Goal: Task Accomplishment & Management: Manage account settings

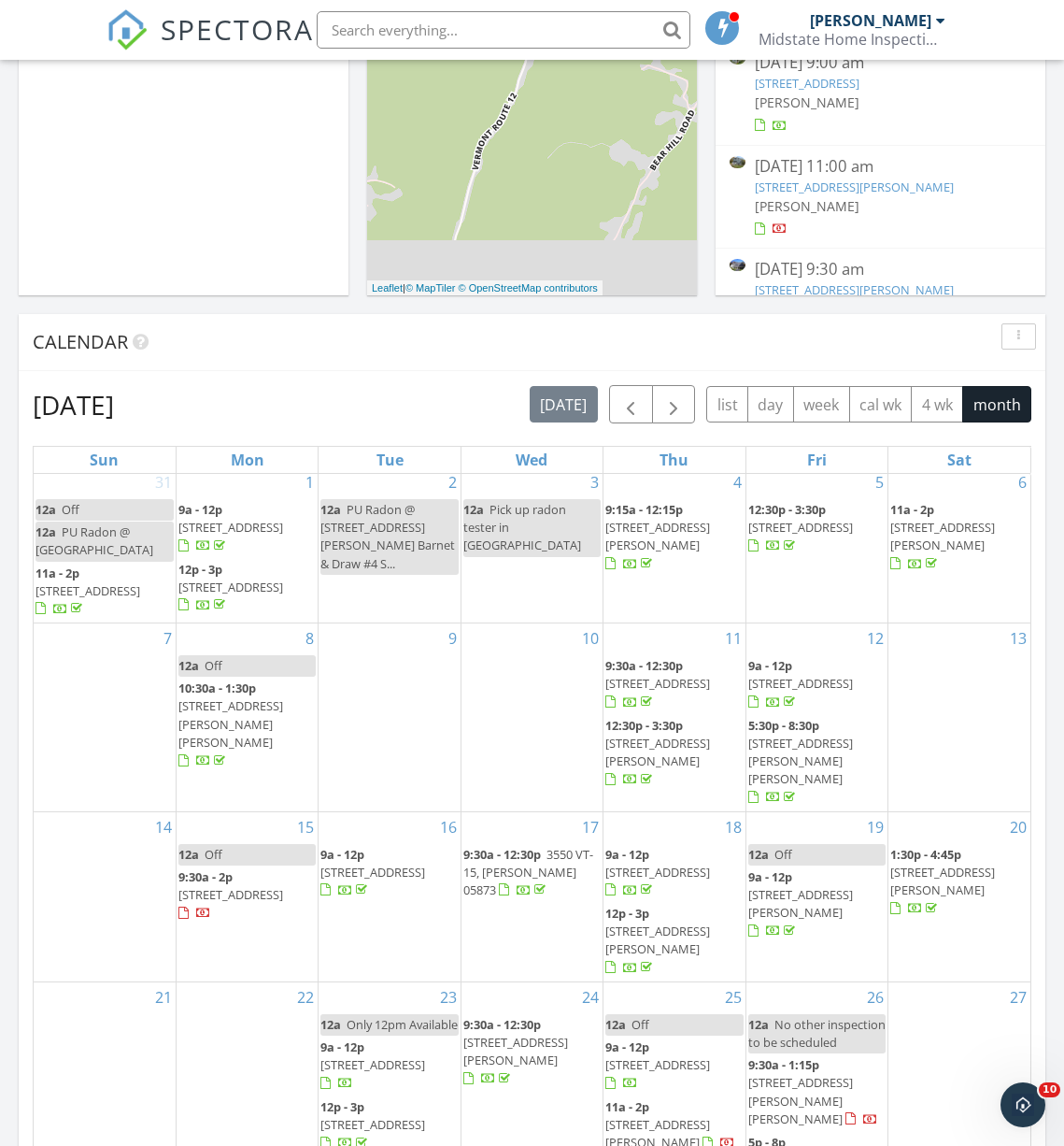
scroll to position [964, 0]
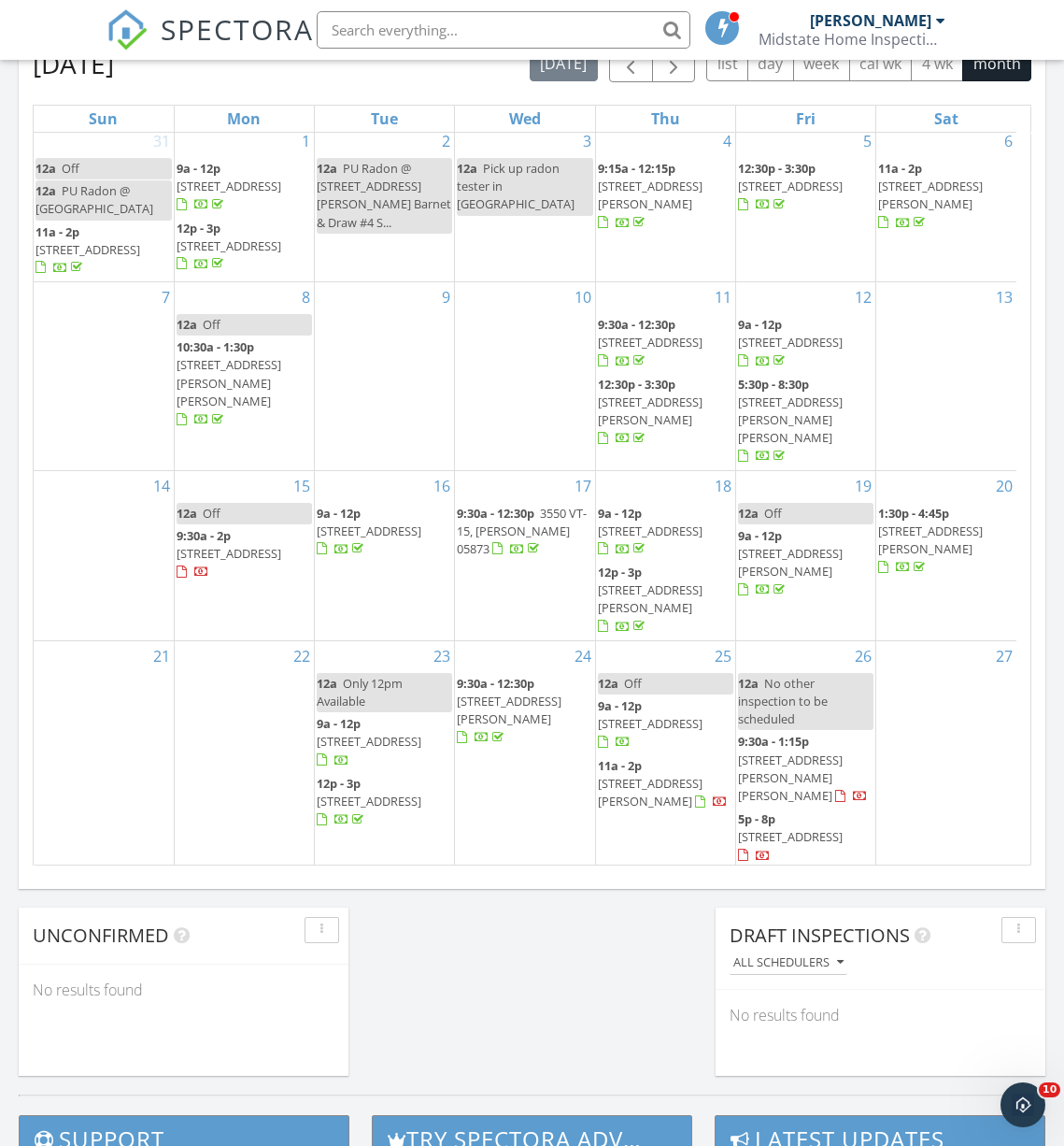
click at [640, 582] on span "975 Sanders Cir, Montpelier 05602" at bounding box center [650, 599] width 105 height 35
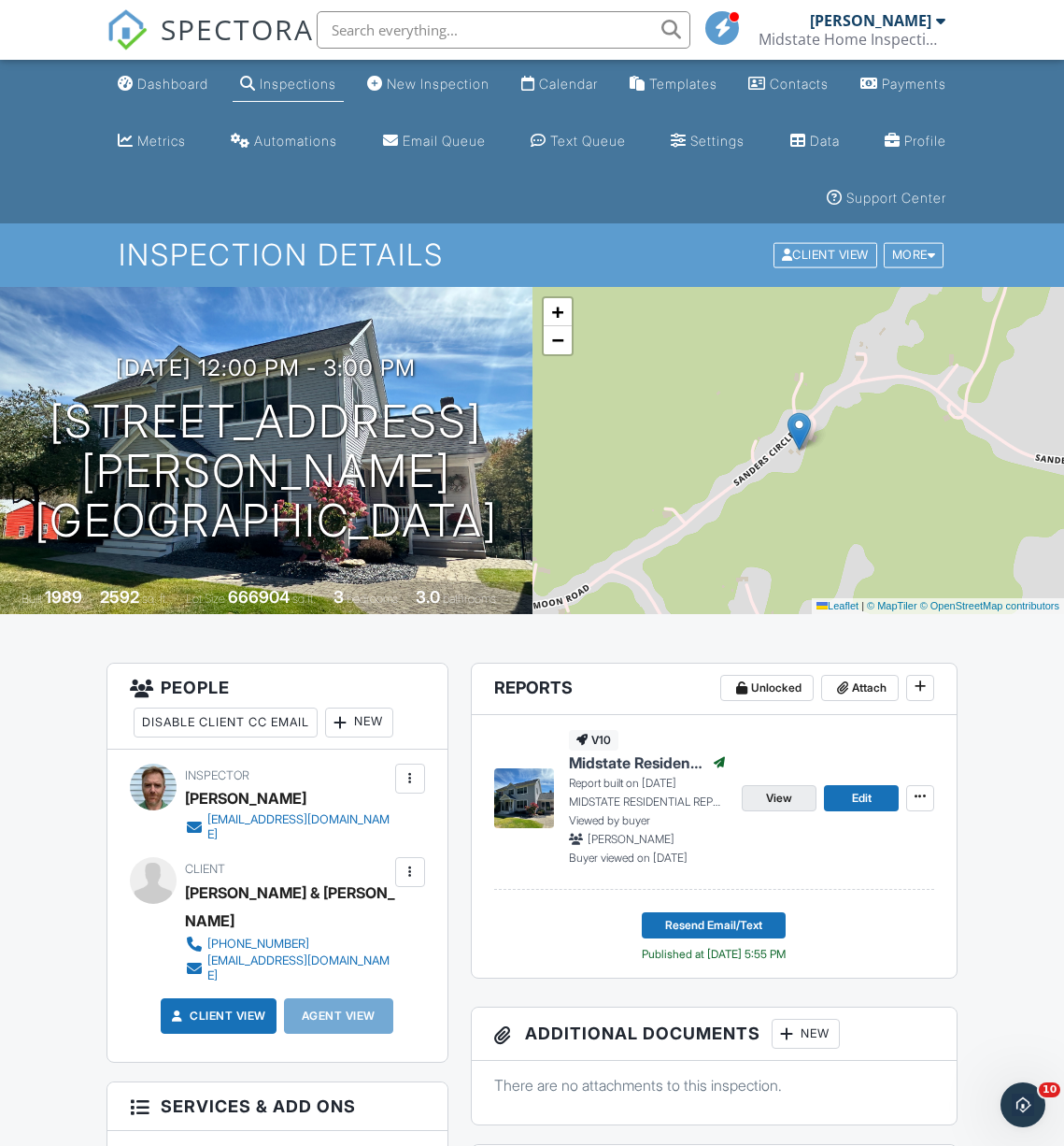
click at [787, 796] on span "View" at bounding box center [779, 798] width 26 height 18
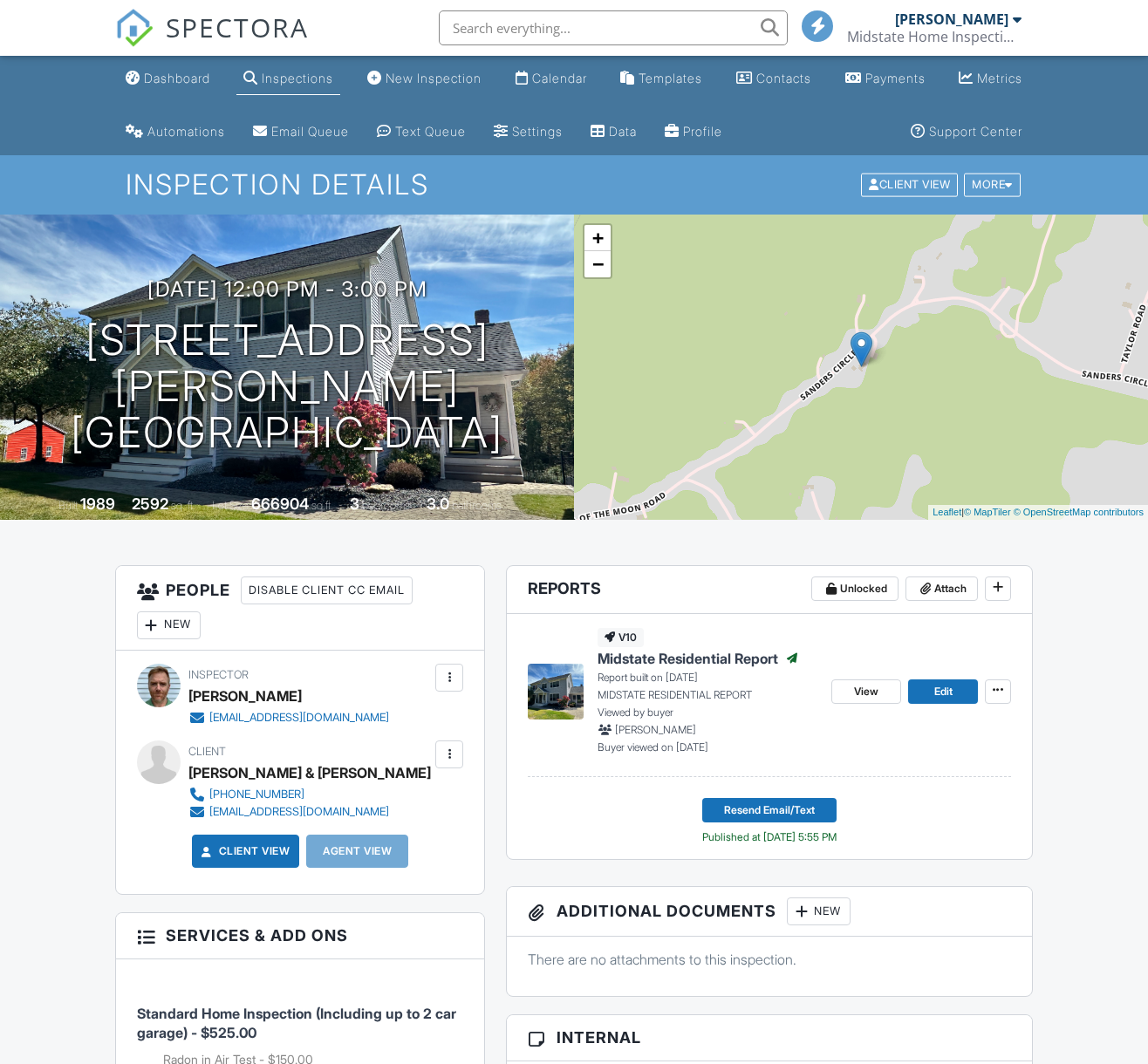
click at [450, 756] on div at bounding box center [449, 754] width 17 height 17
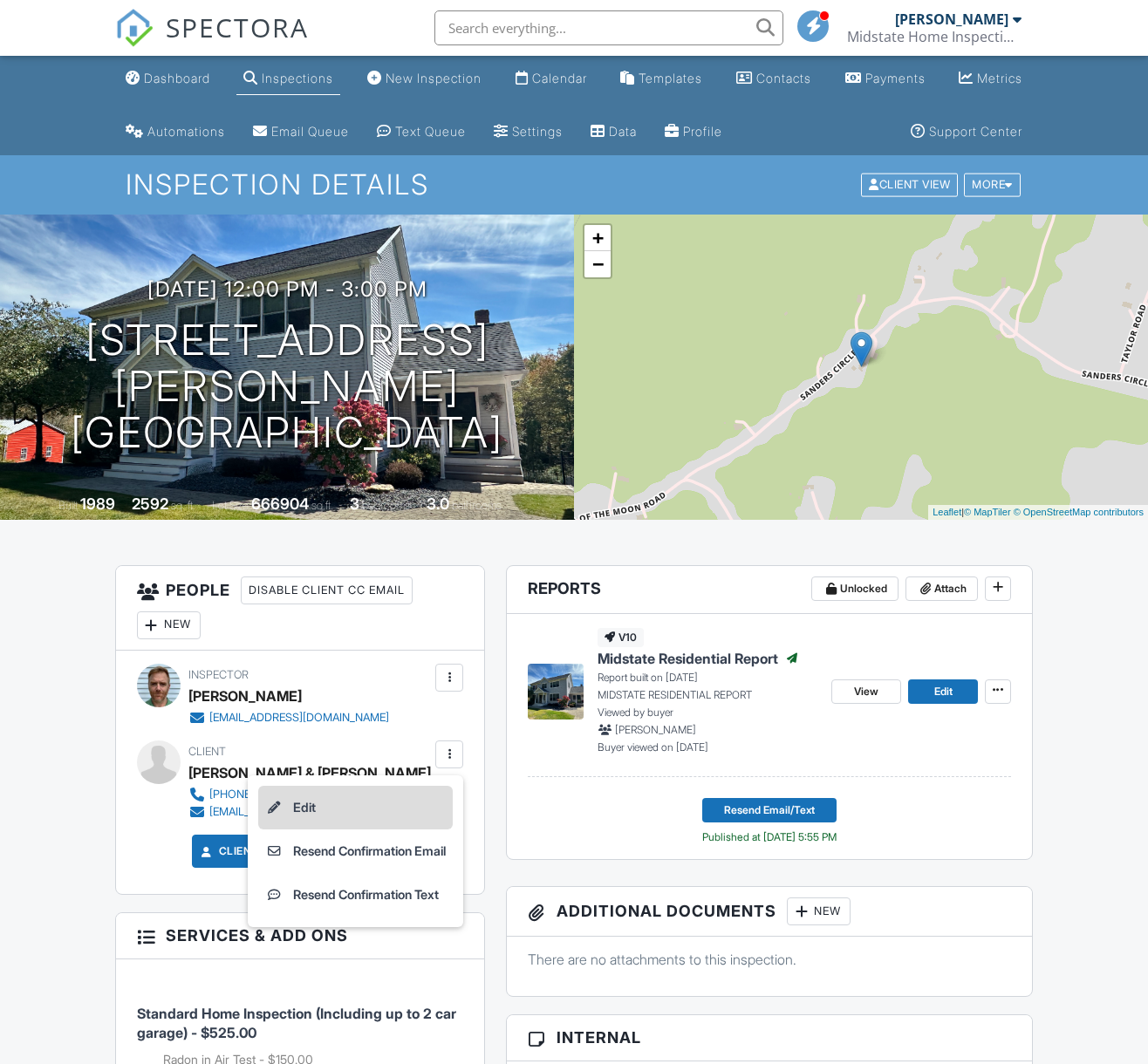
click at [310, 802] on li "Edit" at bounding box center [355, 807] width 194 height 44
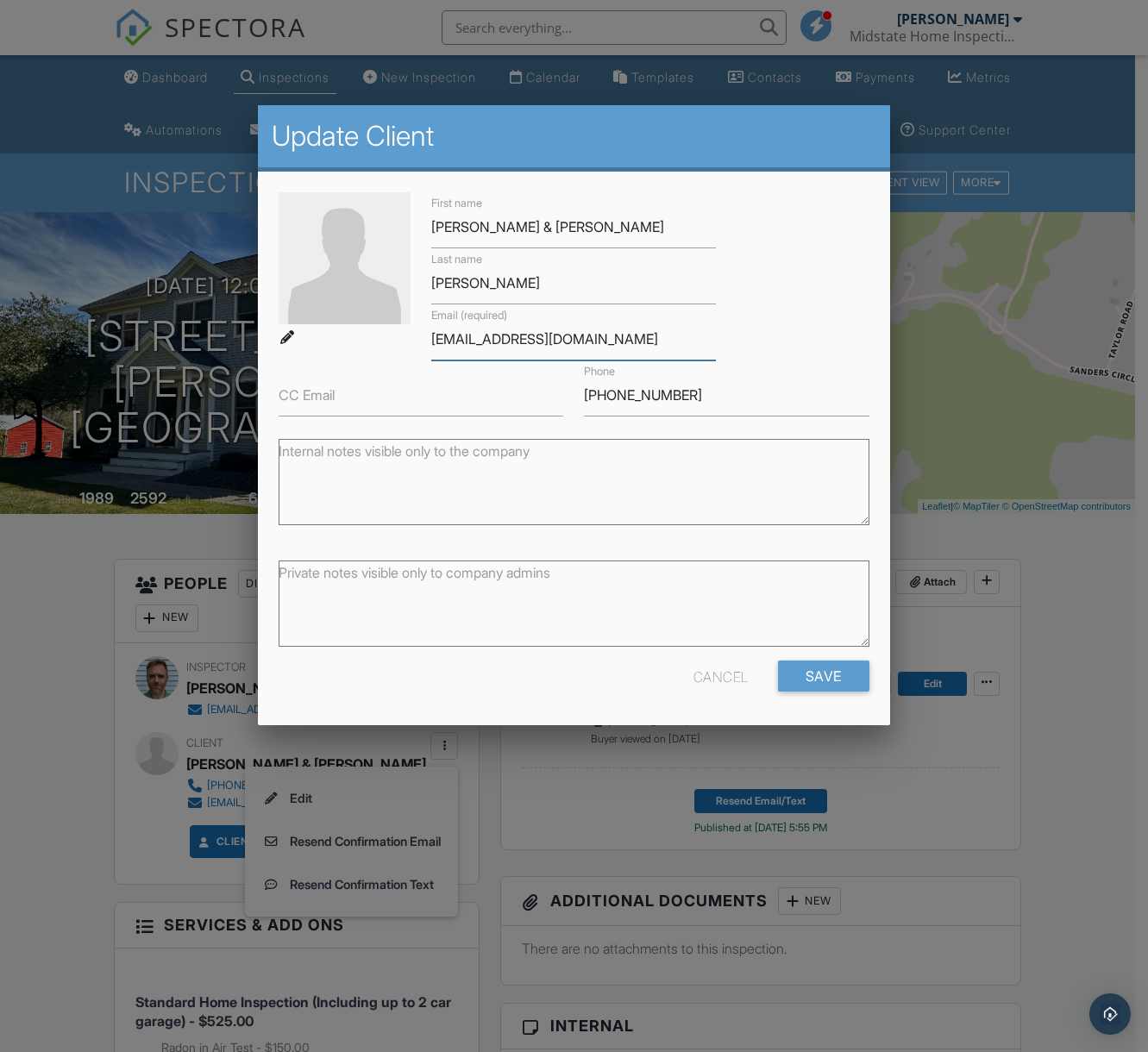
click at [546, 335] on input "bsikora@sh-underwriters.com" at bounding box center [573, 339] width 284 height 43
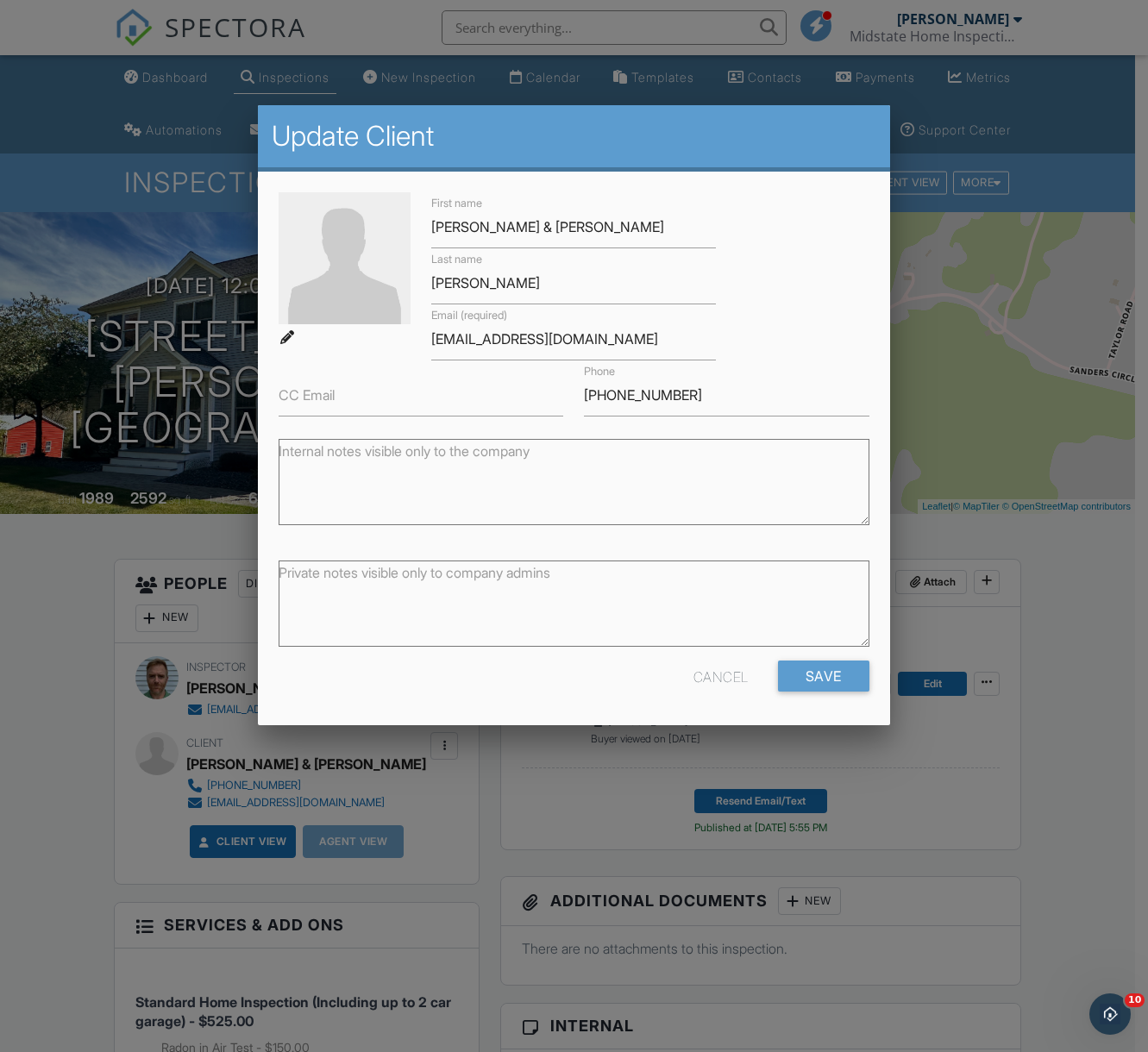
click at [1077, 699] on div at bounding box center [574, 571] width 1148 height 1315
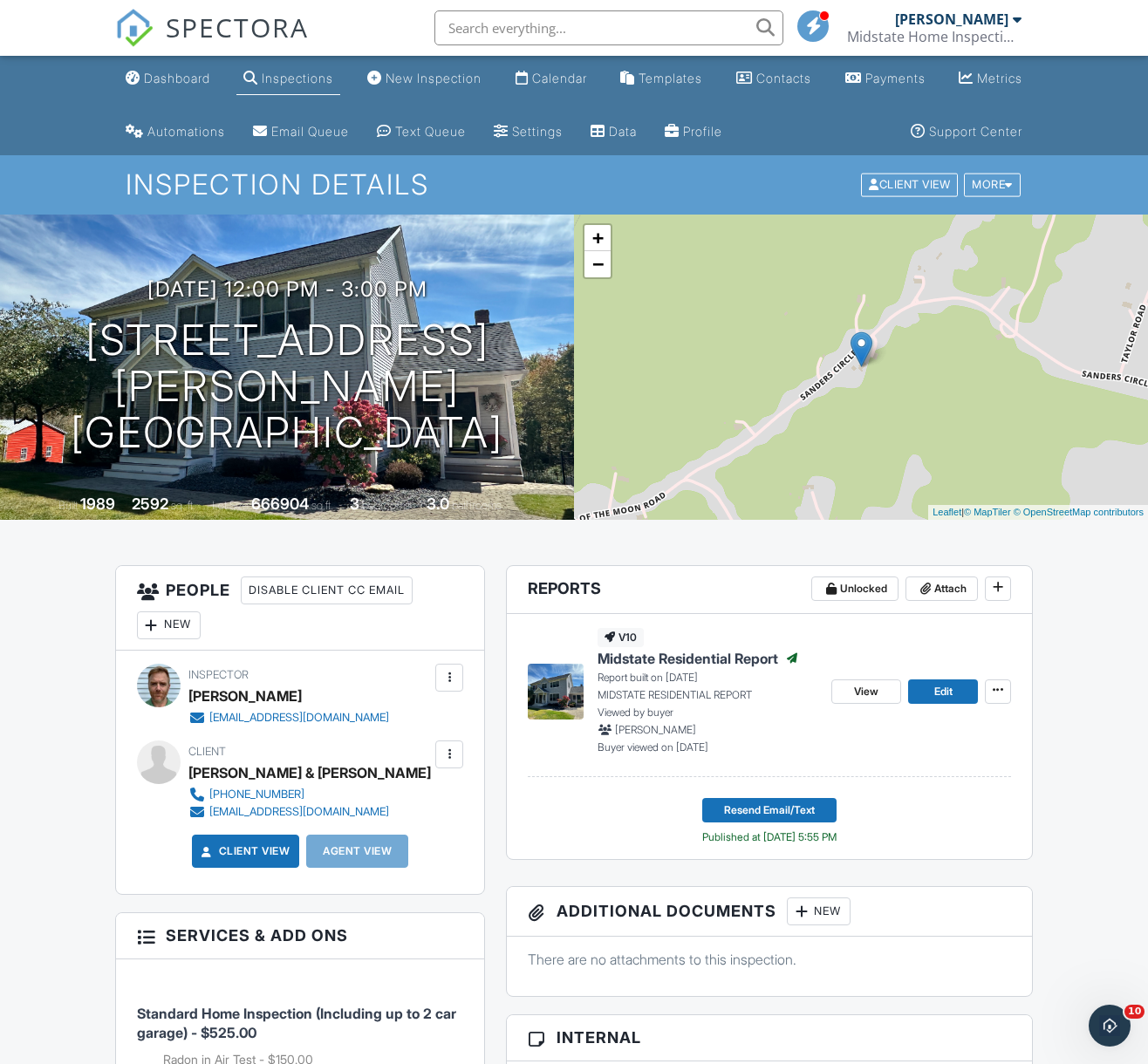
scroll to position [64, 0]
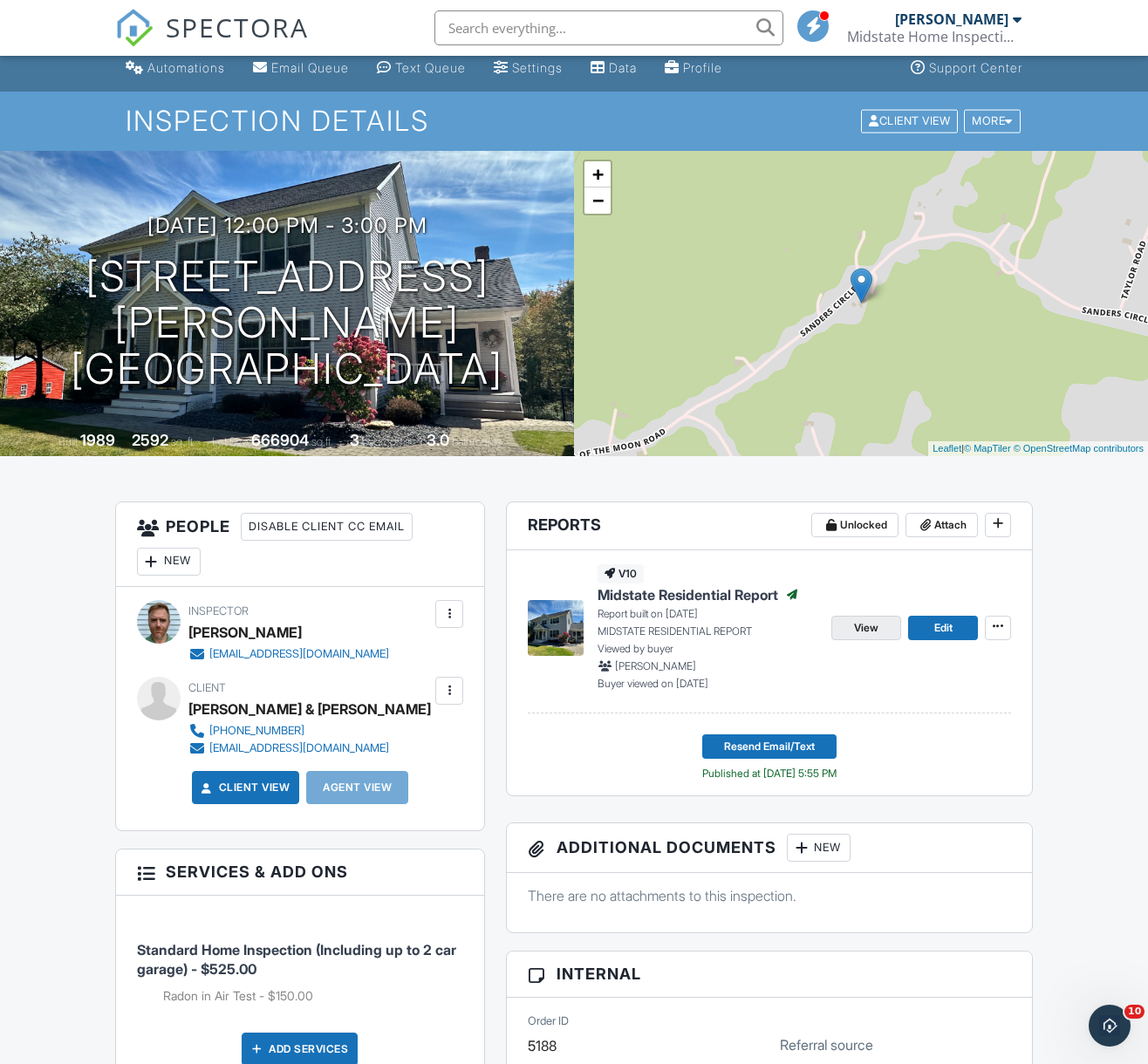
click at [863, 622] on span "View" at bounding box center [865, 627] width 24 height 17
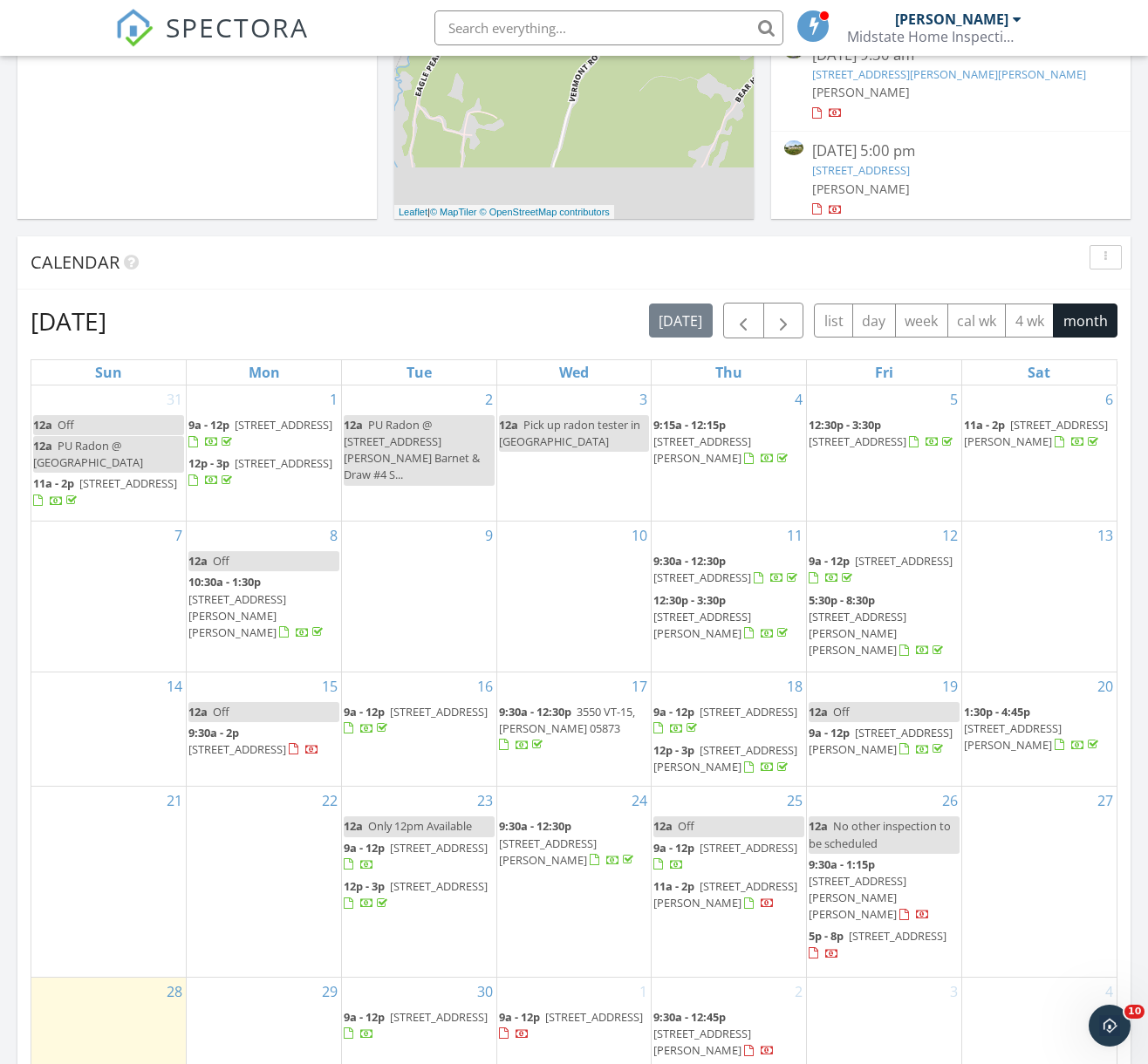
scroll to position [636, 0]
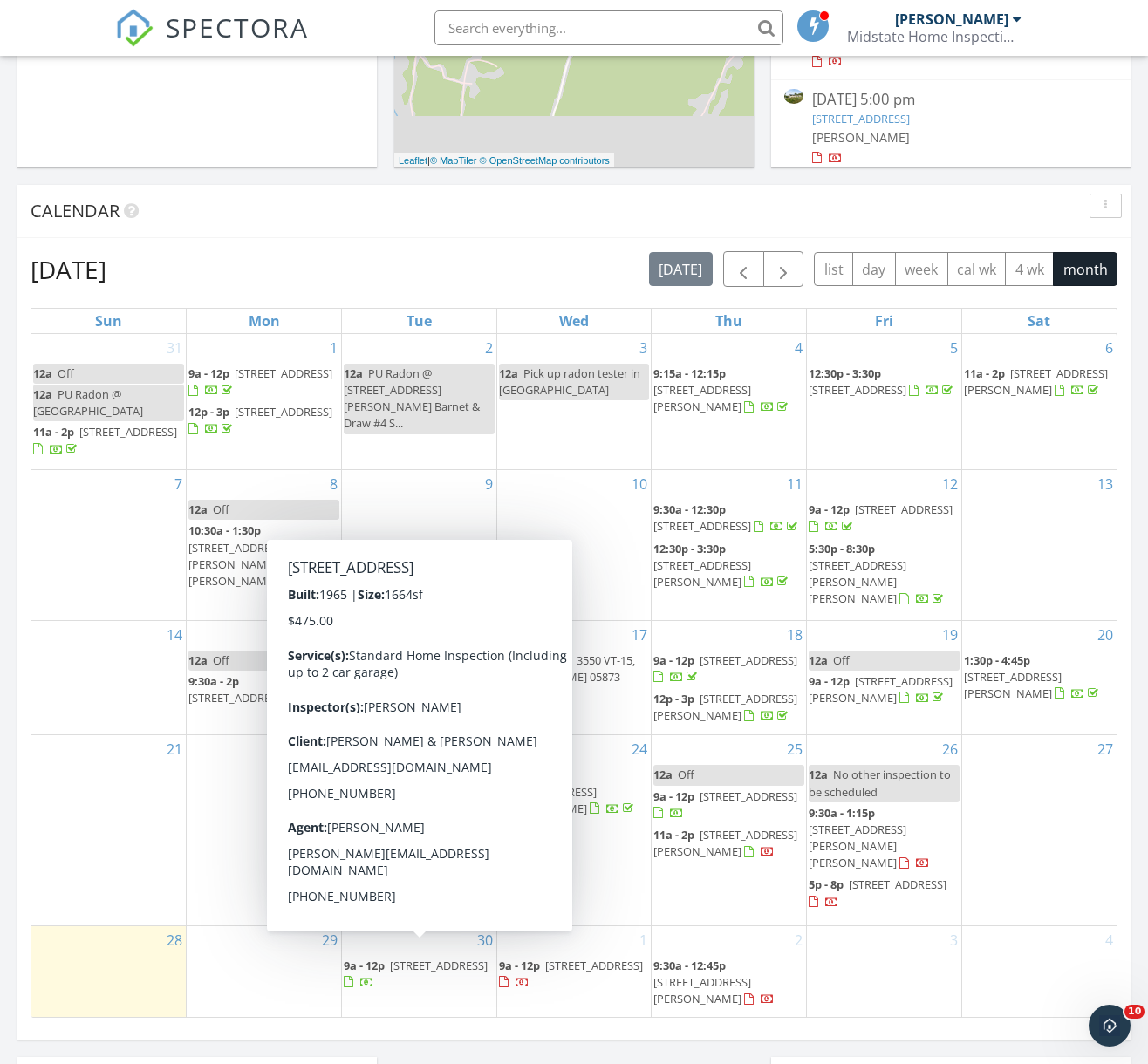
click at [905, 980] on div "3" at bounding box center [884, 971] width 154 height 90
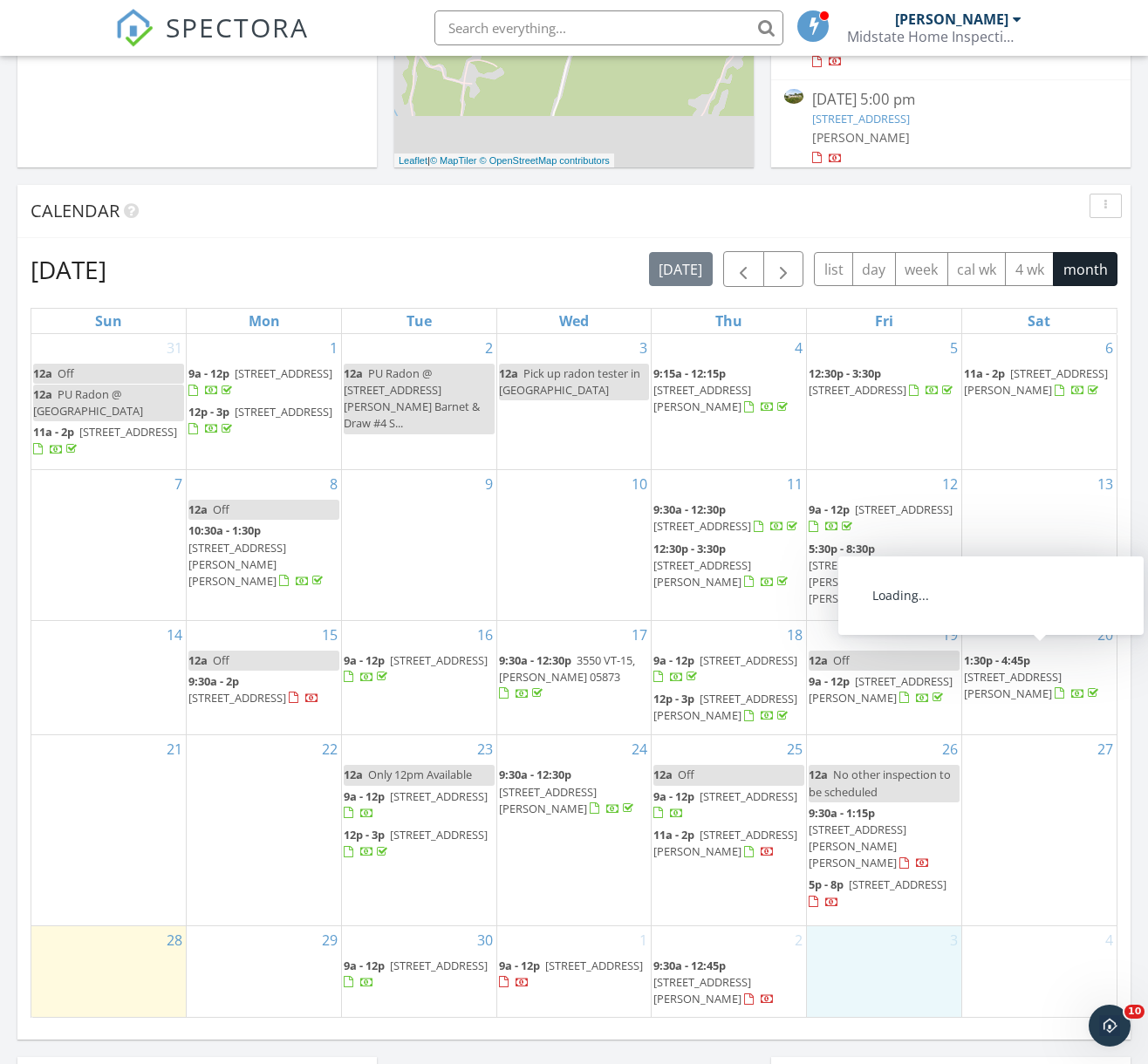
click at [1004, 669] on span "[STREET_ADDRESS][PERSON_NAME]" at bounding box center [1012, 685] width 98 height 32
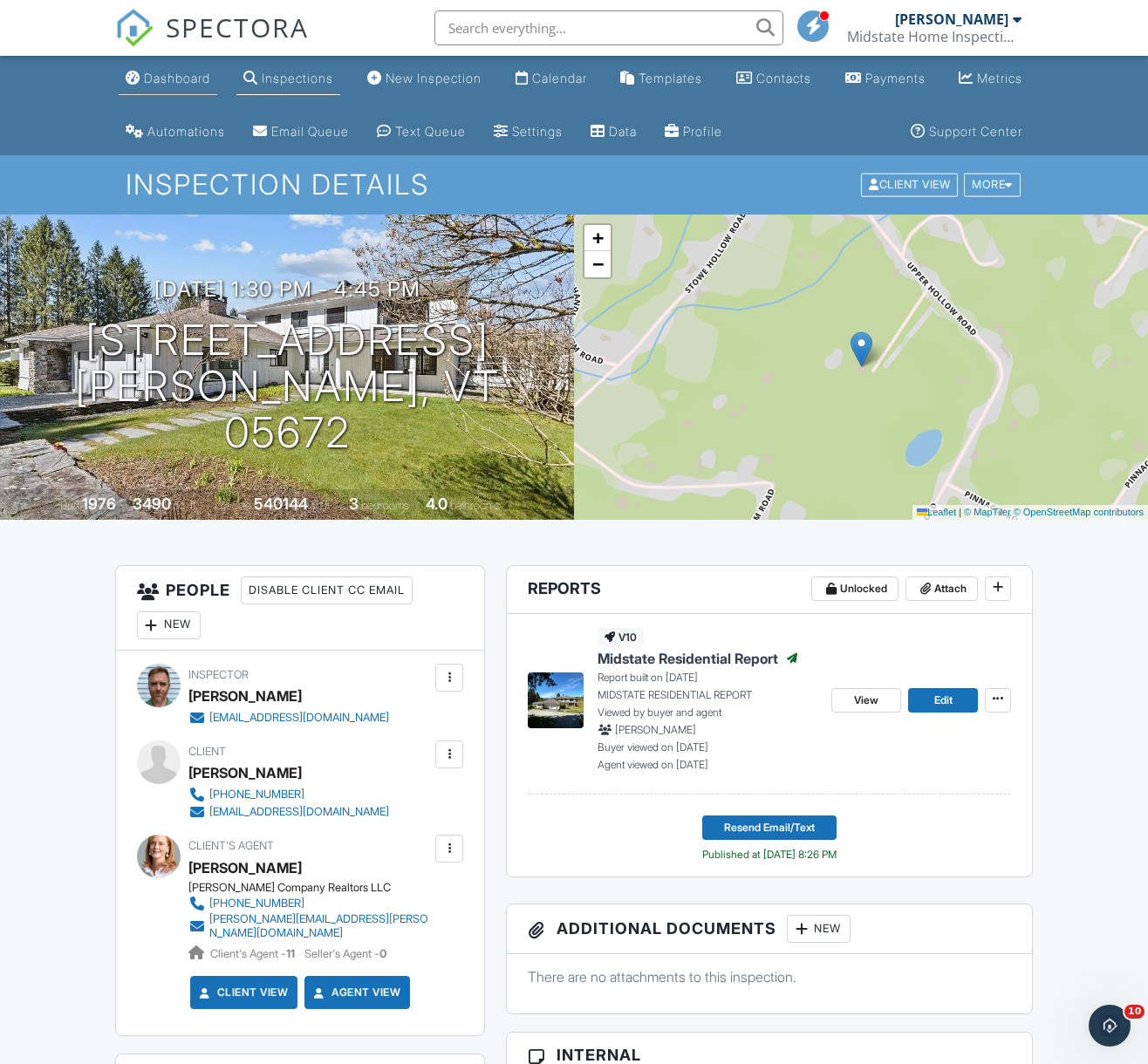
click at [202, 83] on div "Dashboard" at bounding box center [177, 78] width 66 height 15
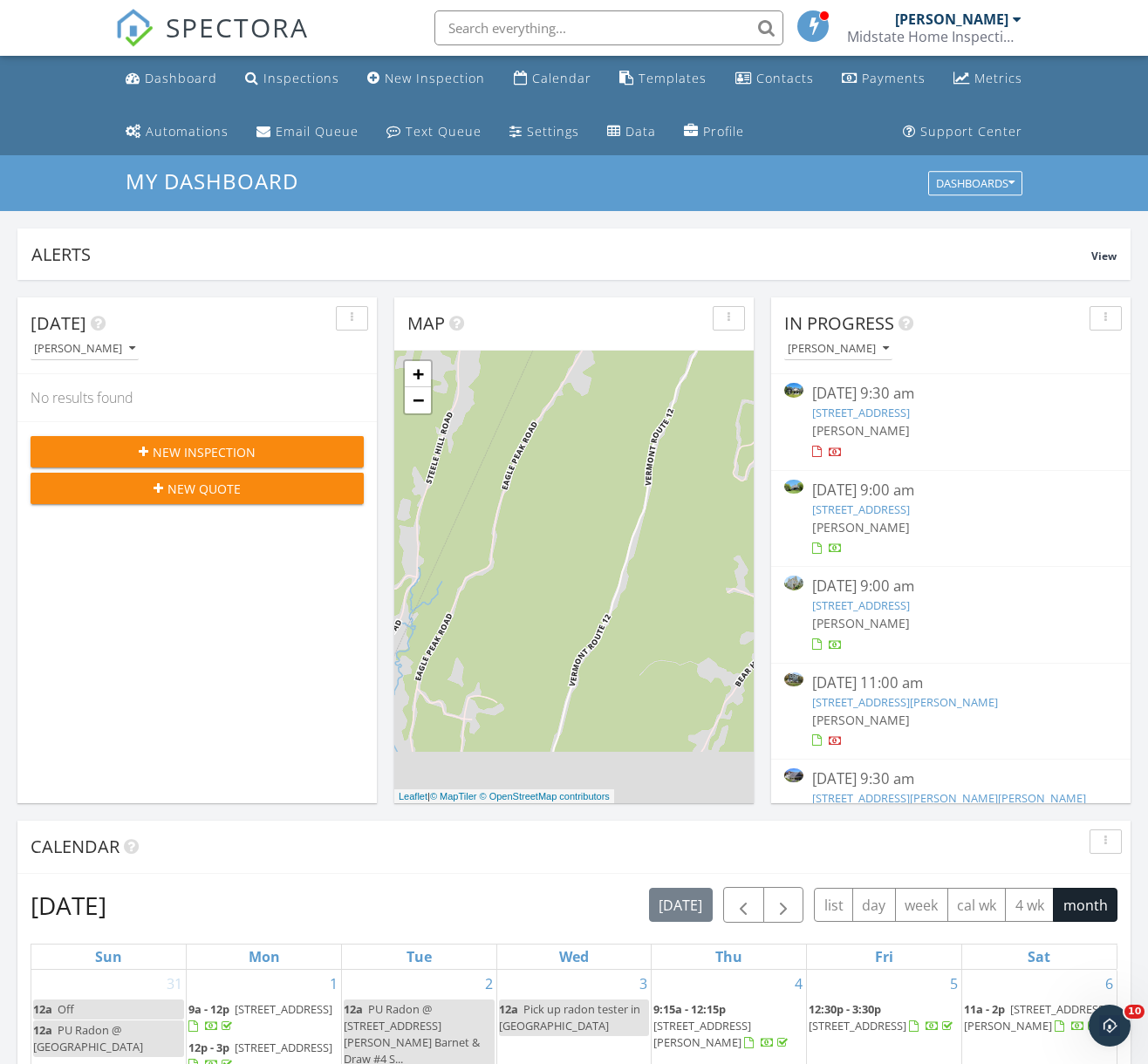
scroll to position [894, 0]
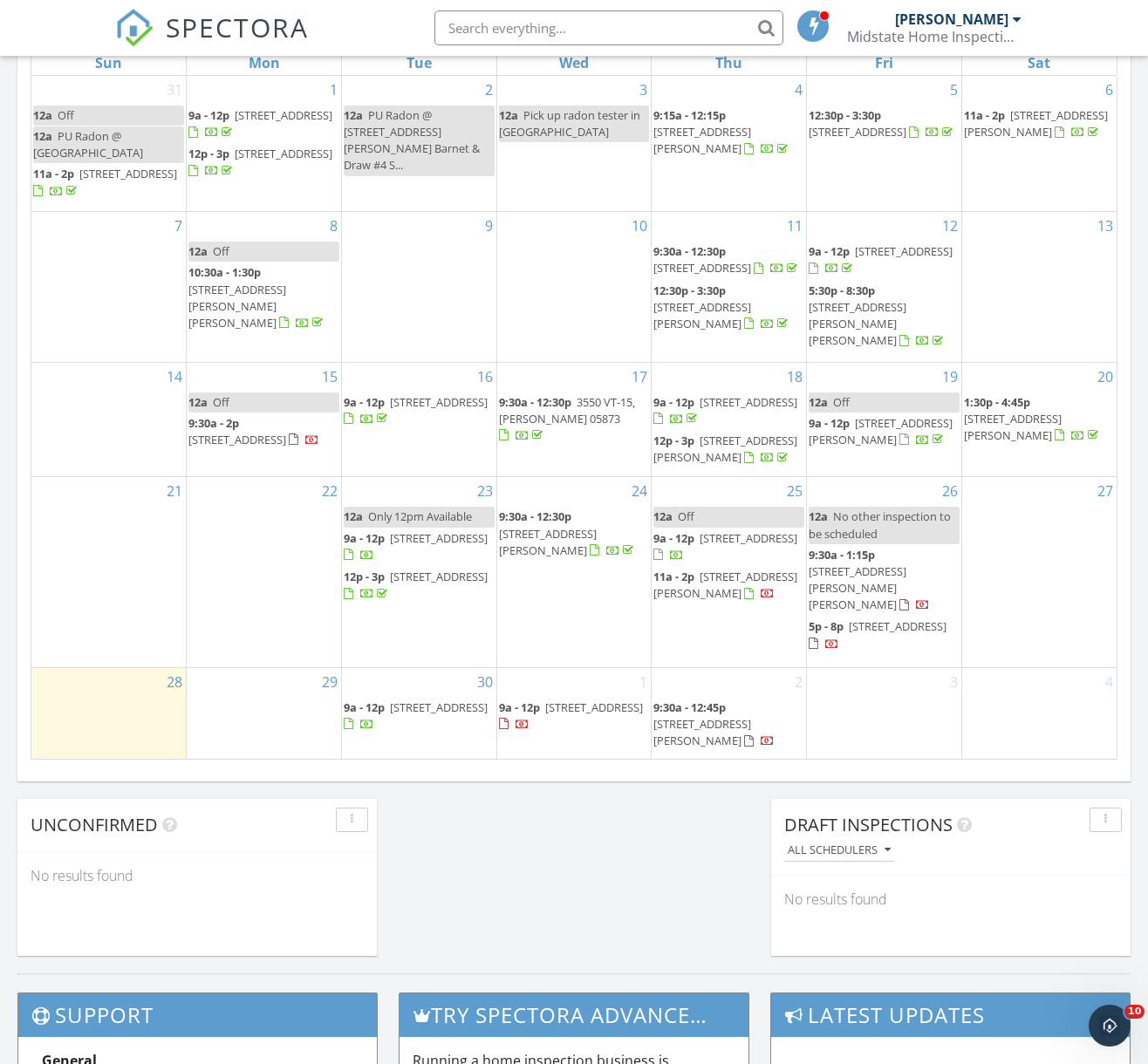
click at [526, 539] on span "[STREET_ADDRESS][PERSON_NAME]" at bounding box center [547, 542] width 98 height 32
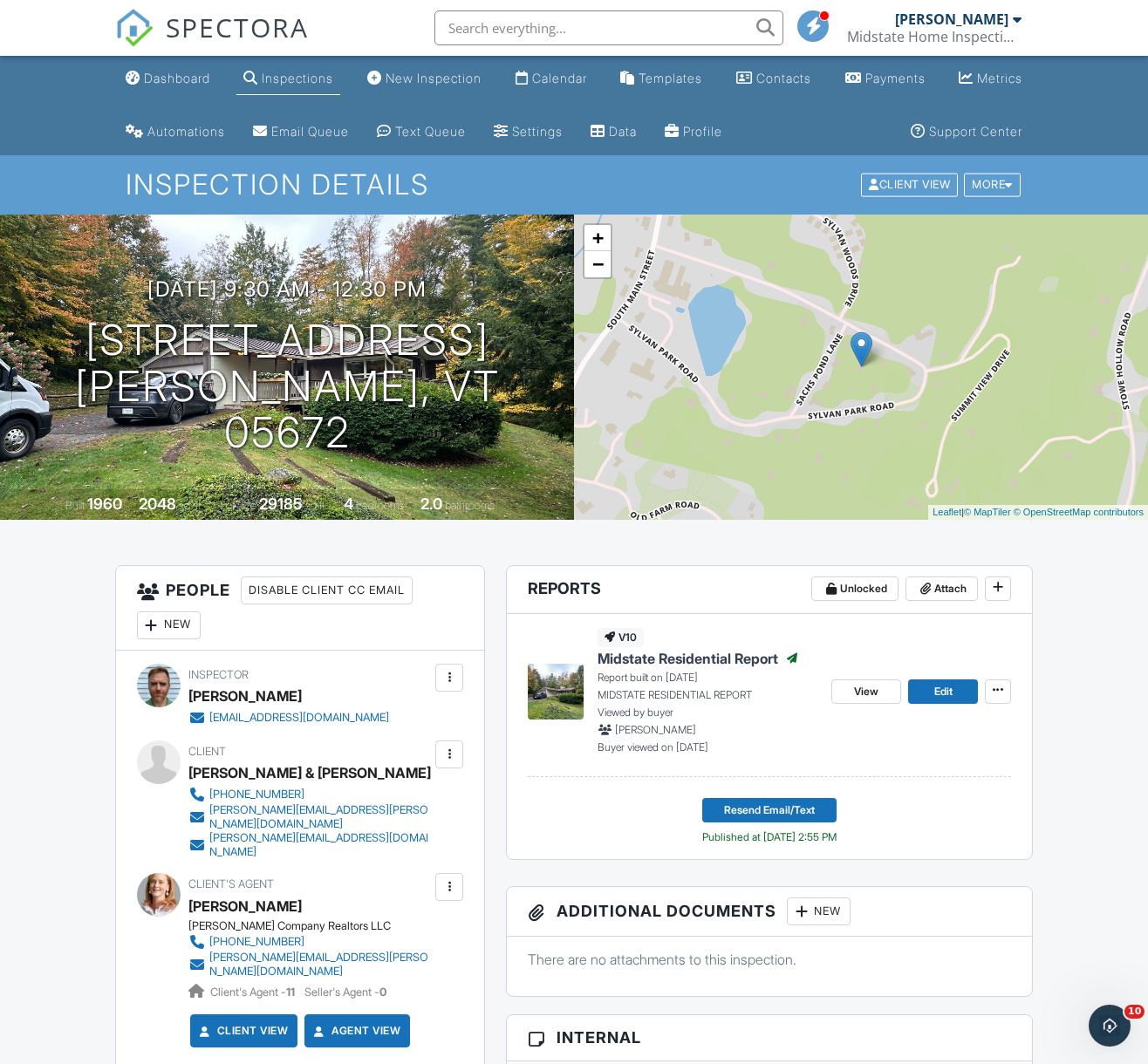
click at [457, 749] on div at bounding box center [449, 754] width 17 height 17
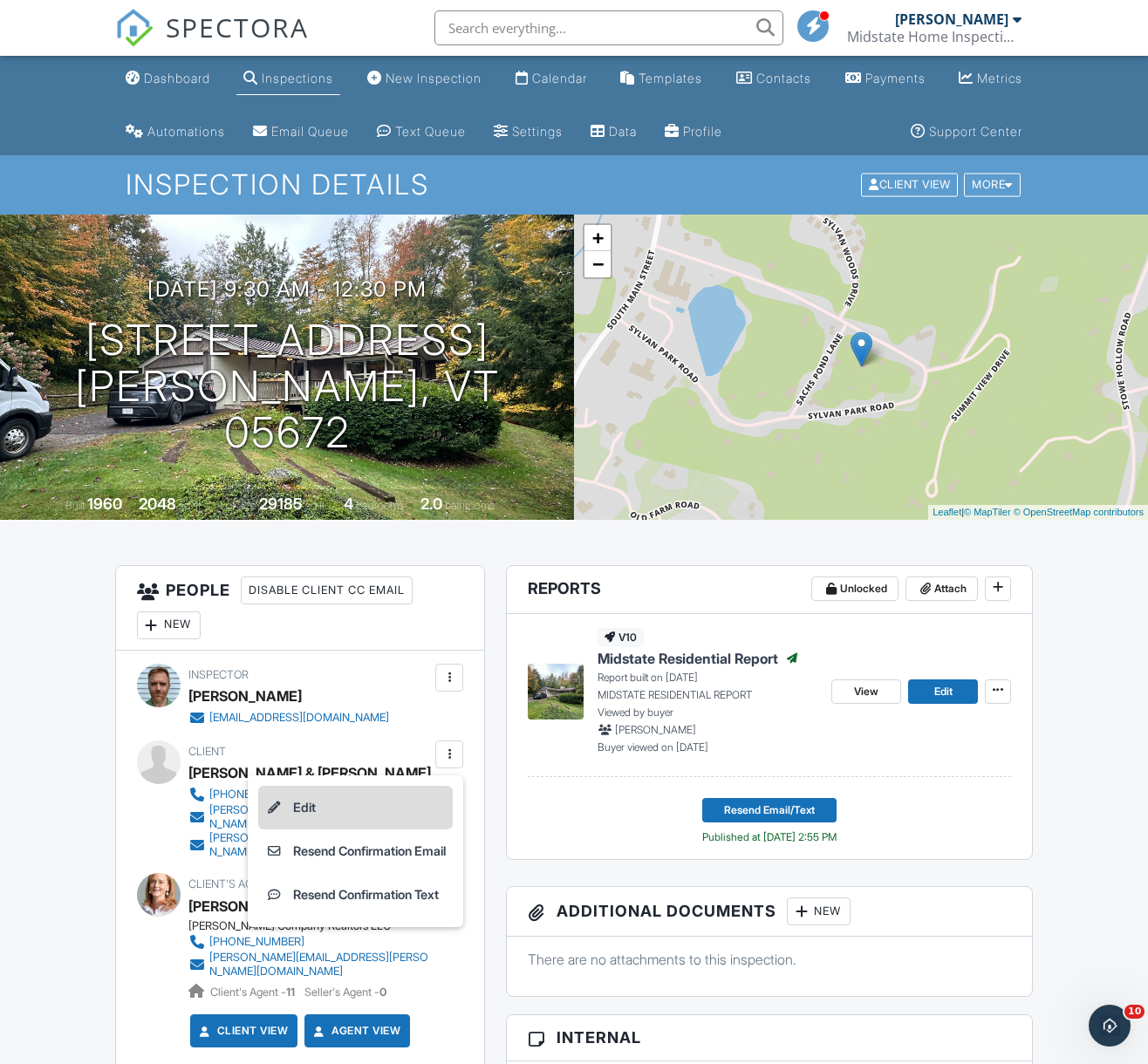
click at [361, 809] on li "Edit" at bounding box center [355, 807] width 194 height 44
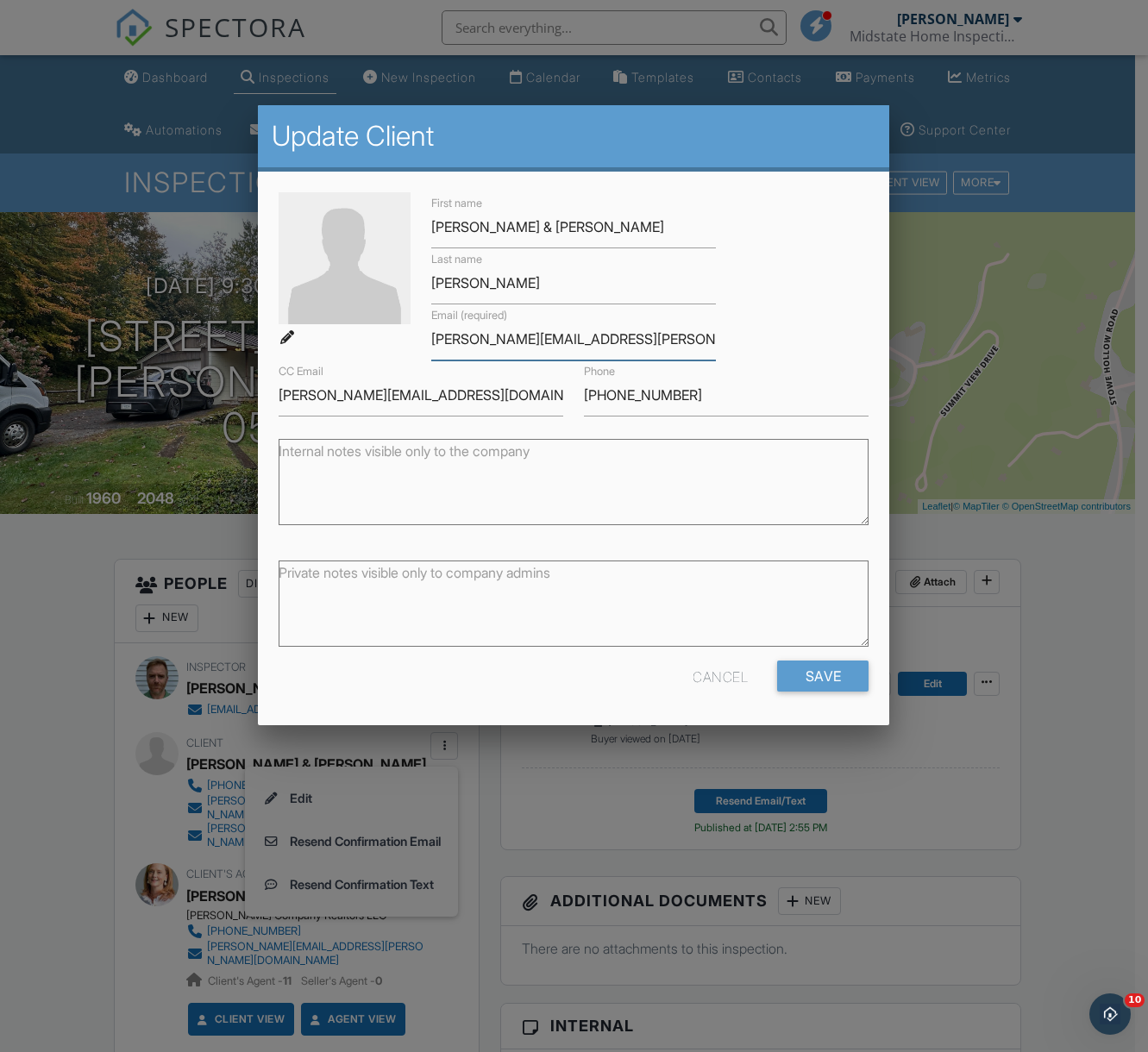
click at [511, 333] on input "joshua.whitlock@hotmail.com" at bounding box center [573, 339] width 284 height 43
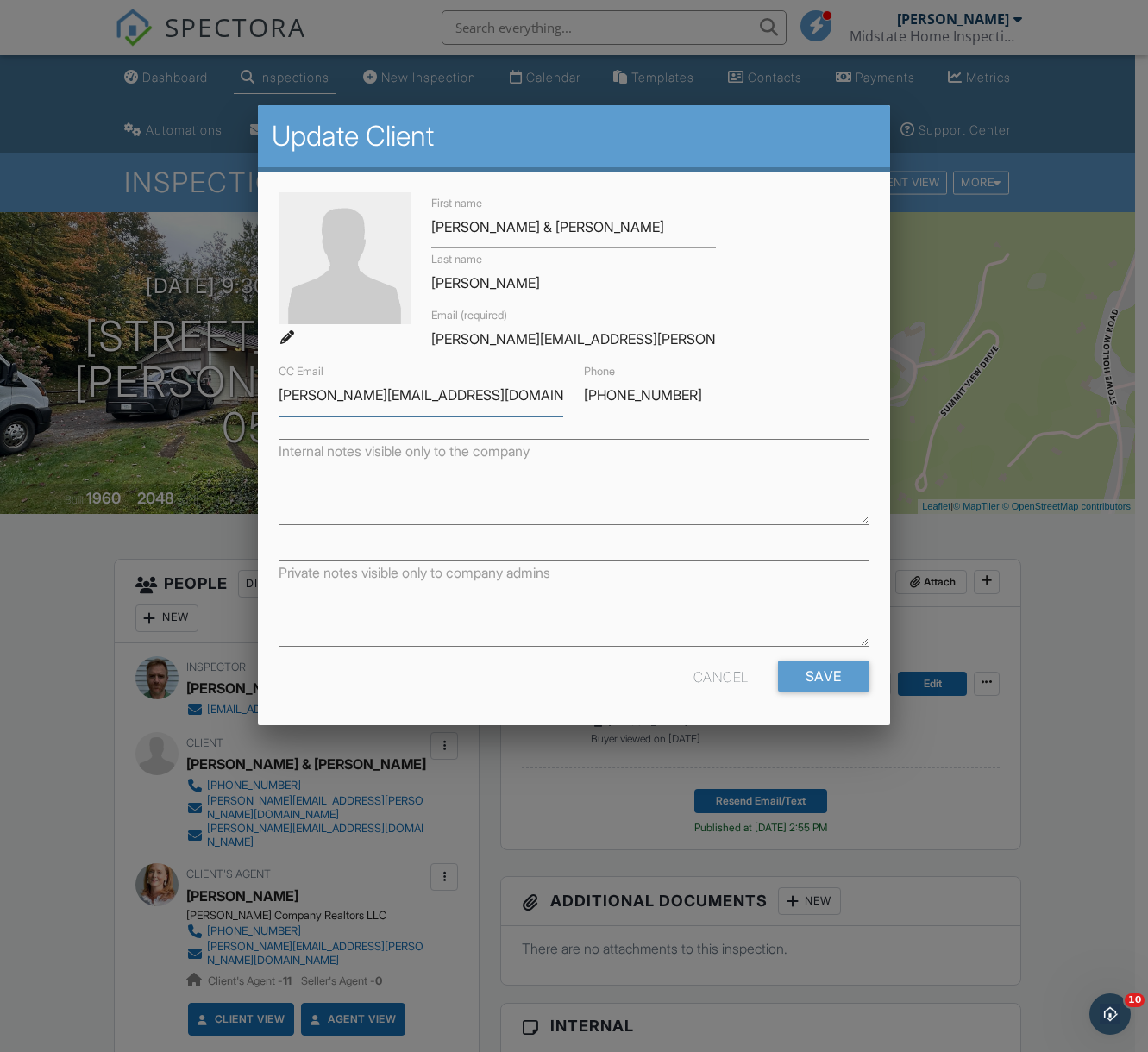
click at [358, 398] on input "emily_diane@live.com" at bounding box center [421, 396] width 284 height 43
click at [359, 397] on input "emily_diane@live.com" at bounding box center [421, 396] width 284 height 43
click at [358, 397] on input "emily_diane@live.com" at bounding box center [421, 396] width 284 height 43
click at [359, 396] on input "emily_diane@live.com" at bounding box center [421, 396] width 284 height 43
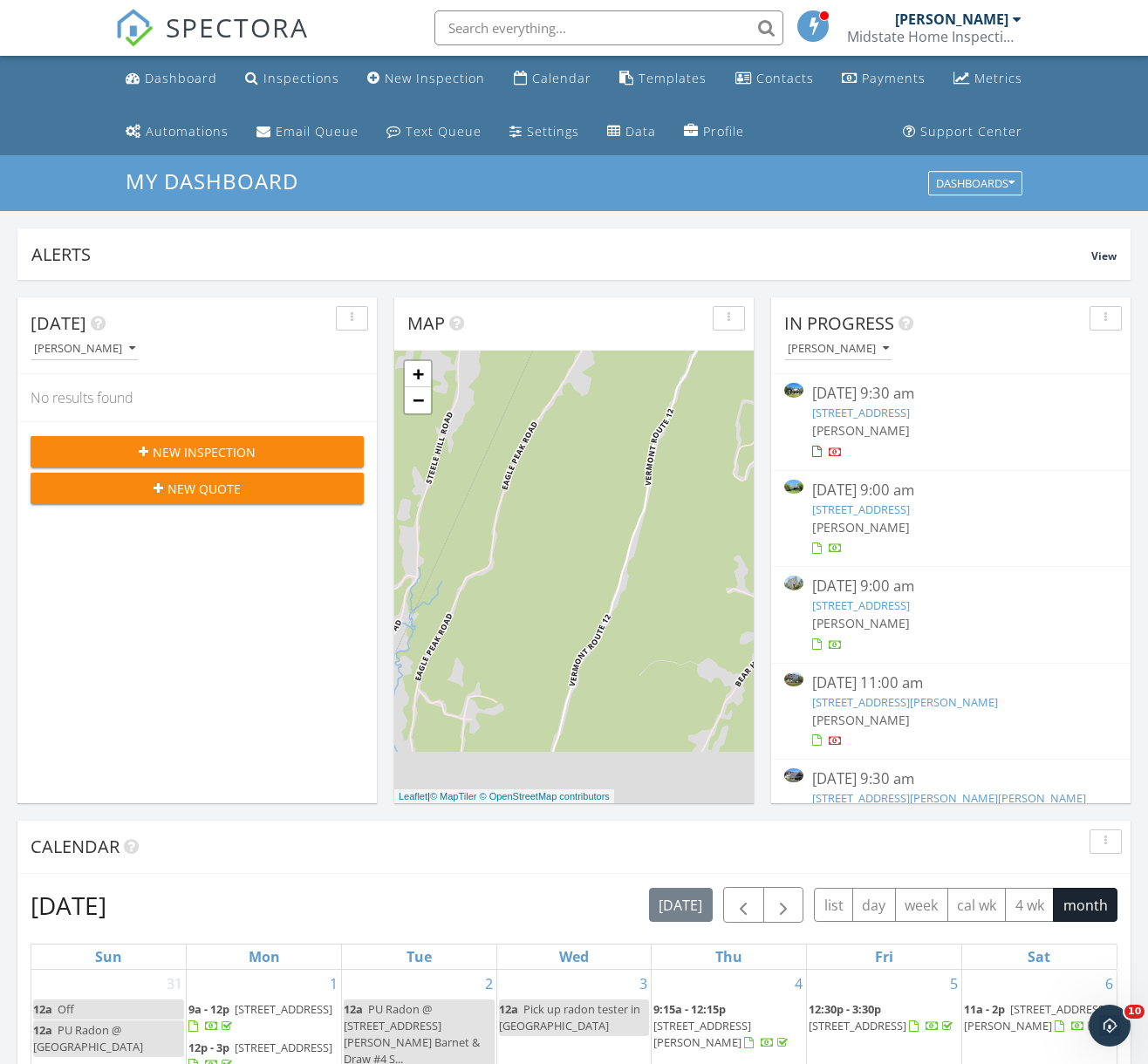
click at [852, 502] on link "39 North Rd, Vershire, VT 05079" at bounding box center [861, 510] width 98 height 16
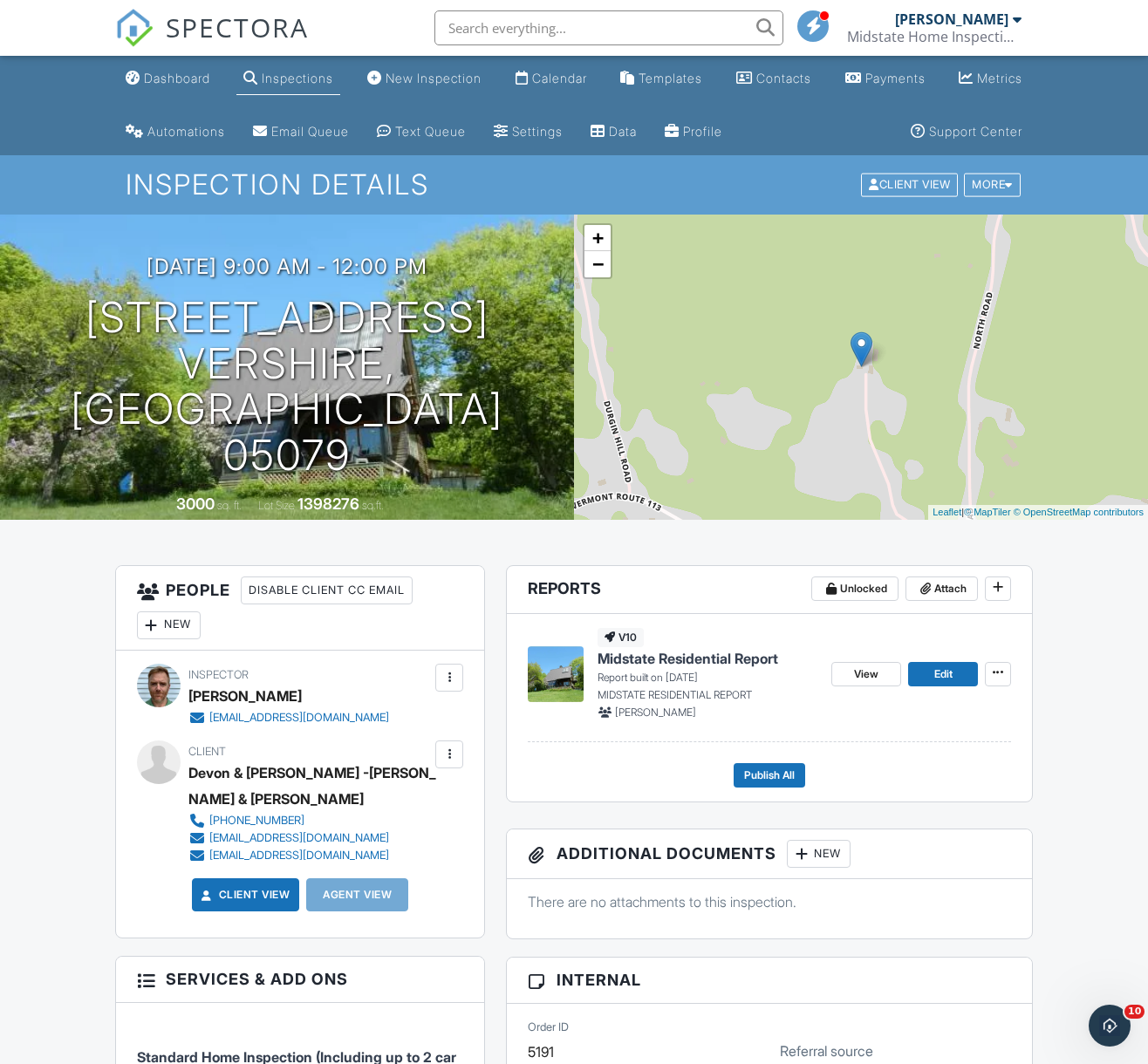
click at [655, 673] on p "Report built on 09/19/2025" at bounding box center [707, 678] width 219 height 16
click at [661, 651] on span "Midstate Residential Report" at bounding box center [688, 658] width 181 height 19
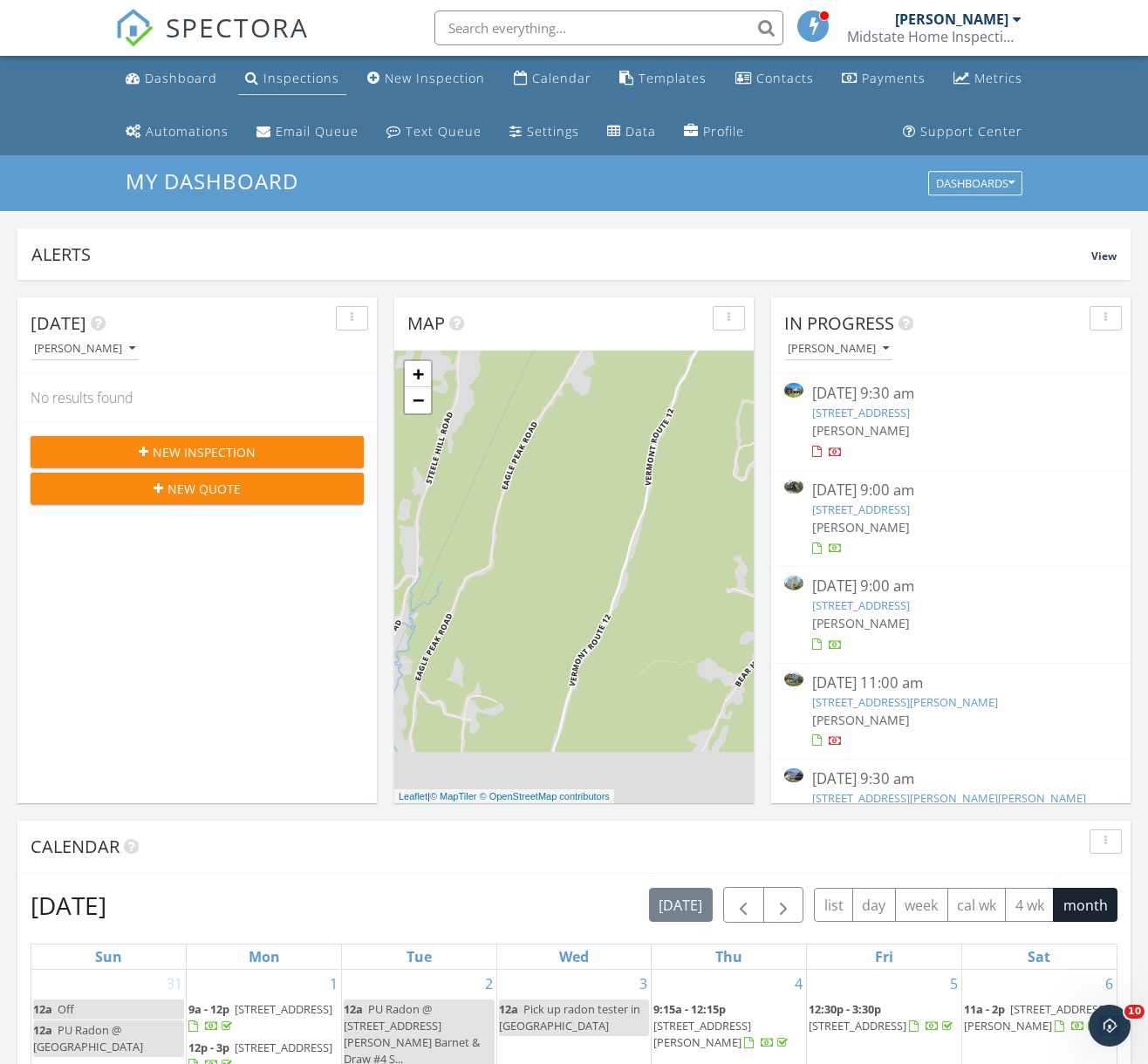
click at [293, 75] on div "Inspections" at bounding box center [301, 78] width 76 height 17
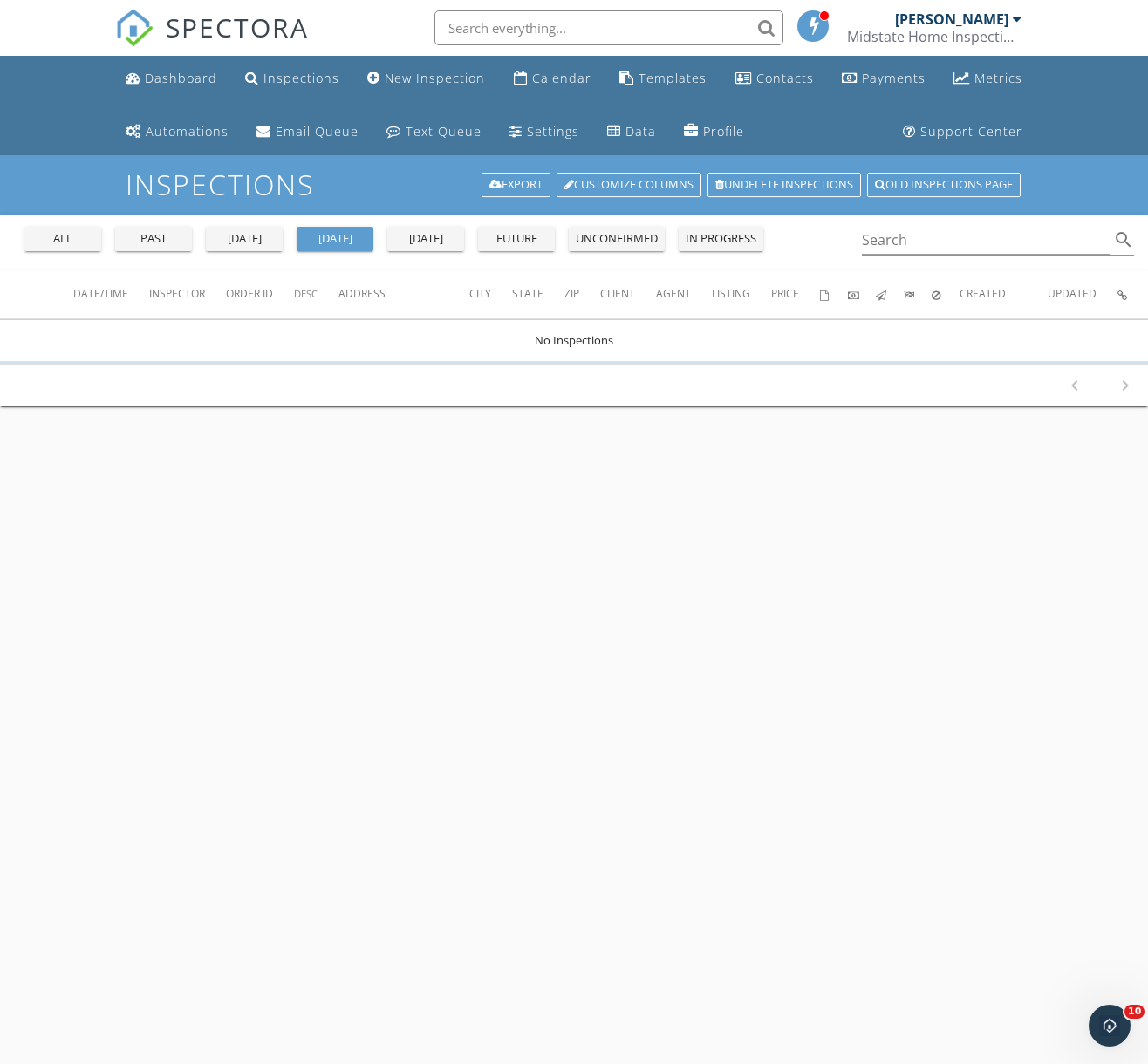
click at [141, 223] on div "all past [DATE] [DATE] [DATE] future unconfirmed in progress" at bounding box center [393, 236] width 752 height 42
click at [147, 236] on div "past" at bounding box center [153, 238] width 63 height 17
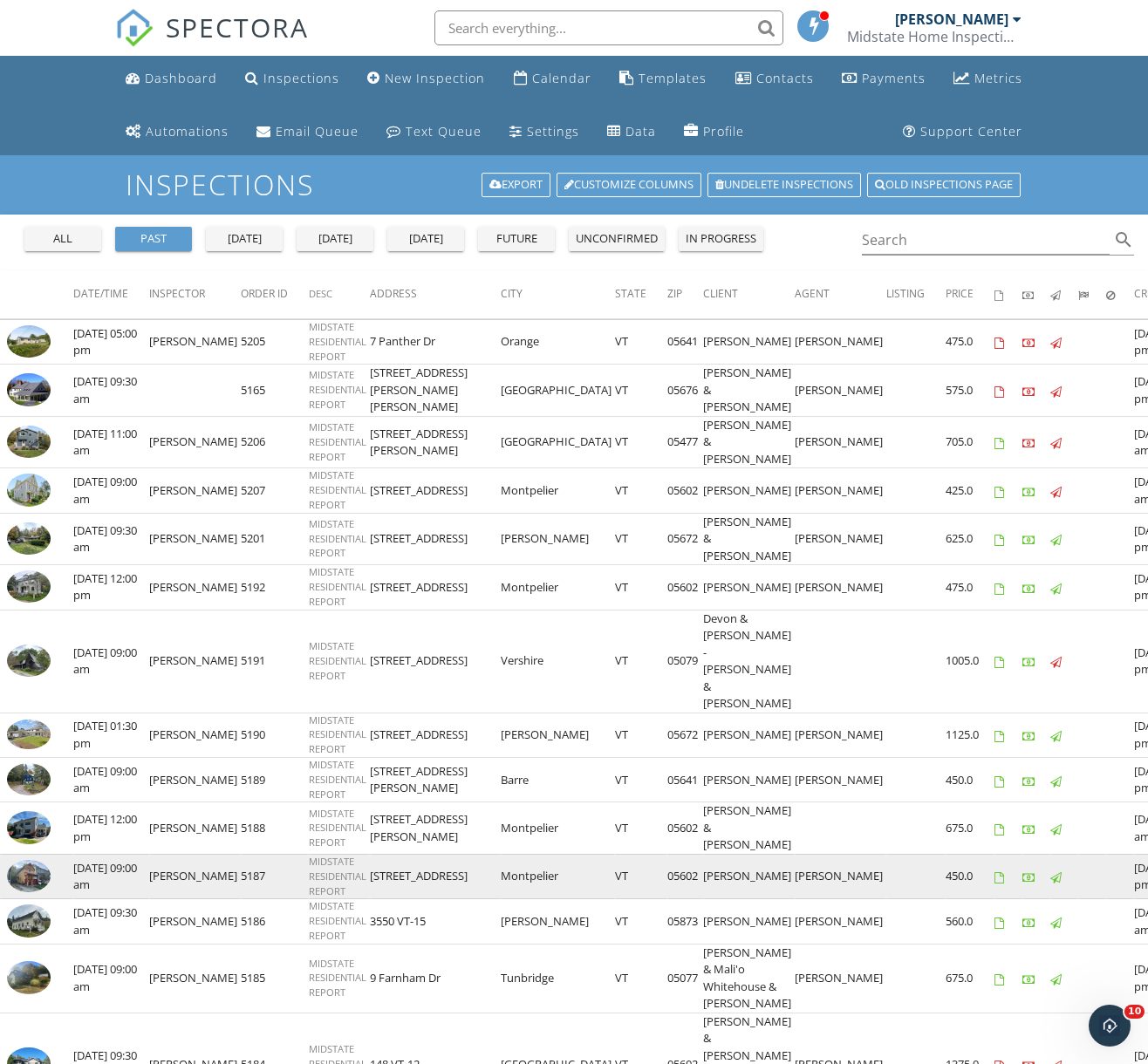
click at [37, 860] on img at bounding box center [29, 876] width 44 height 33
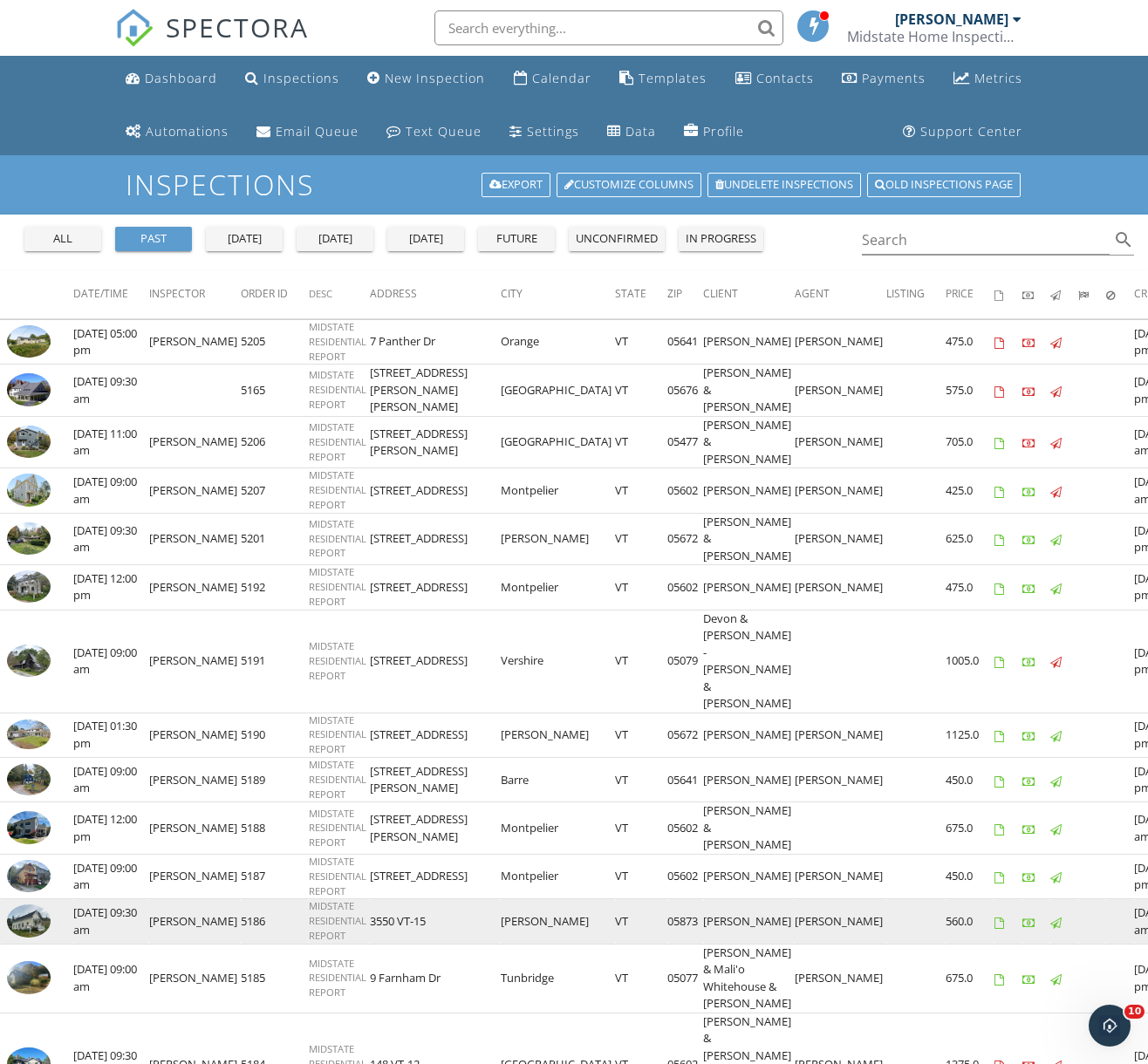
click at [37, 905] on img at bounding box center [29, 921] width 44 height 33
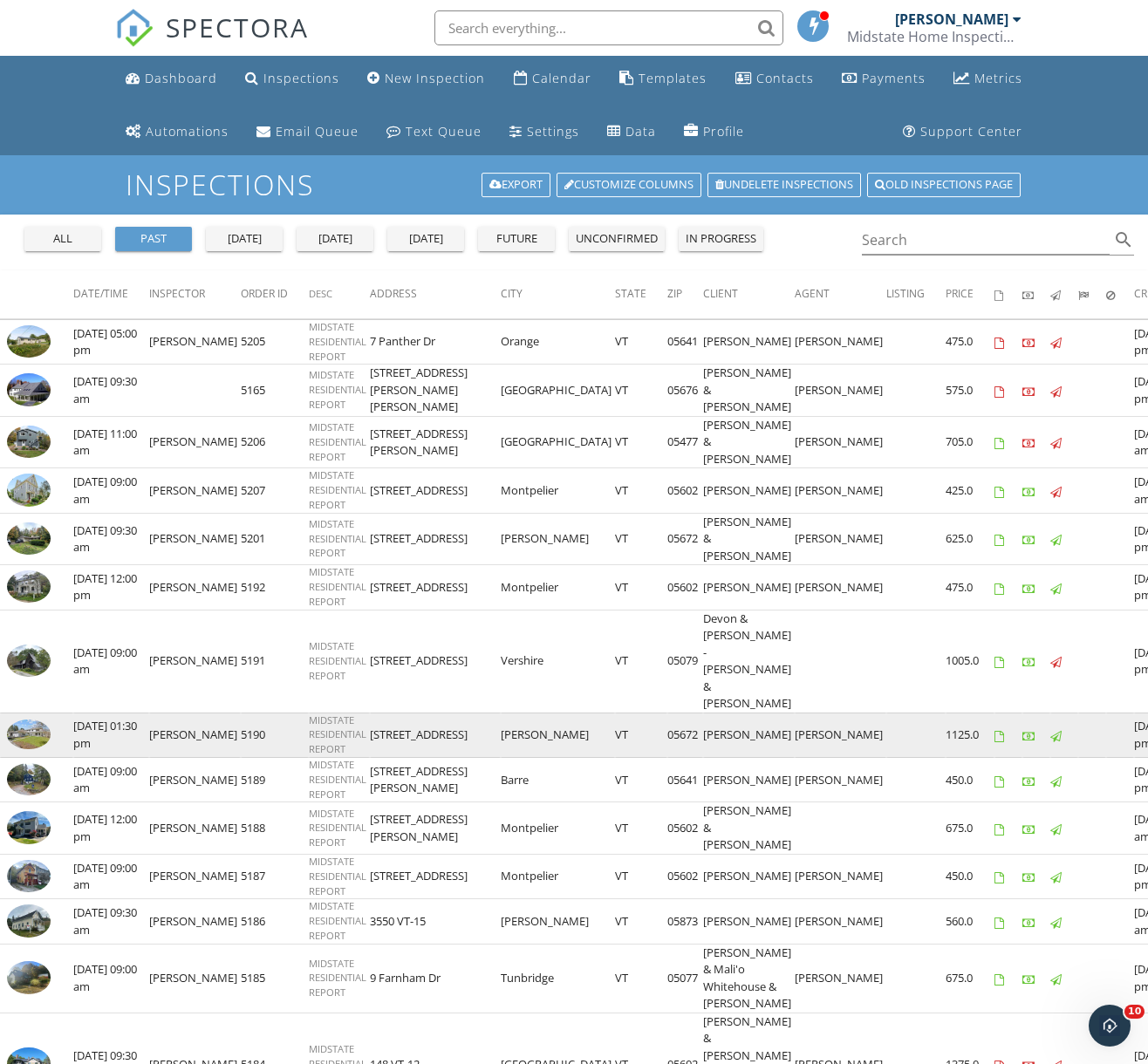
click at [30, 719] on img at bounding box center [29, 734] width 44 height 29
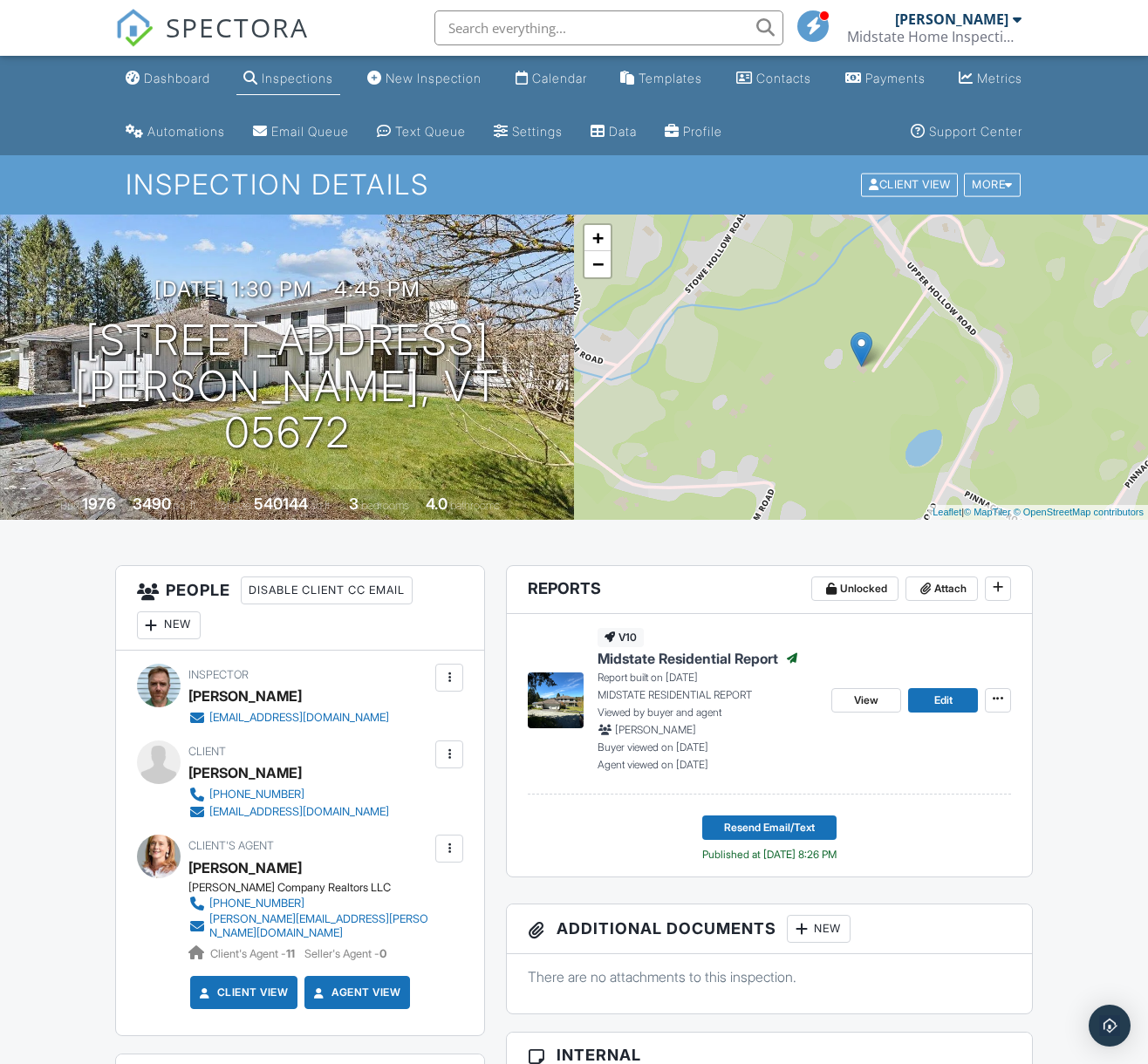
click at [658, 662] on span "Midstate Residential Report" at bounding box center [688, 658] width 181 height 19
